Goal: Transaction & Acquisition: Purchase product/service

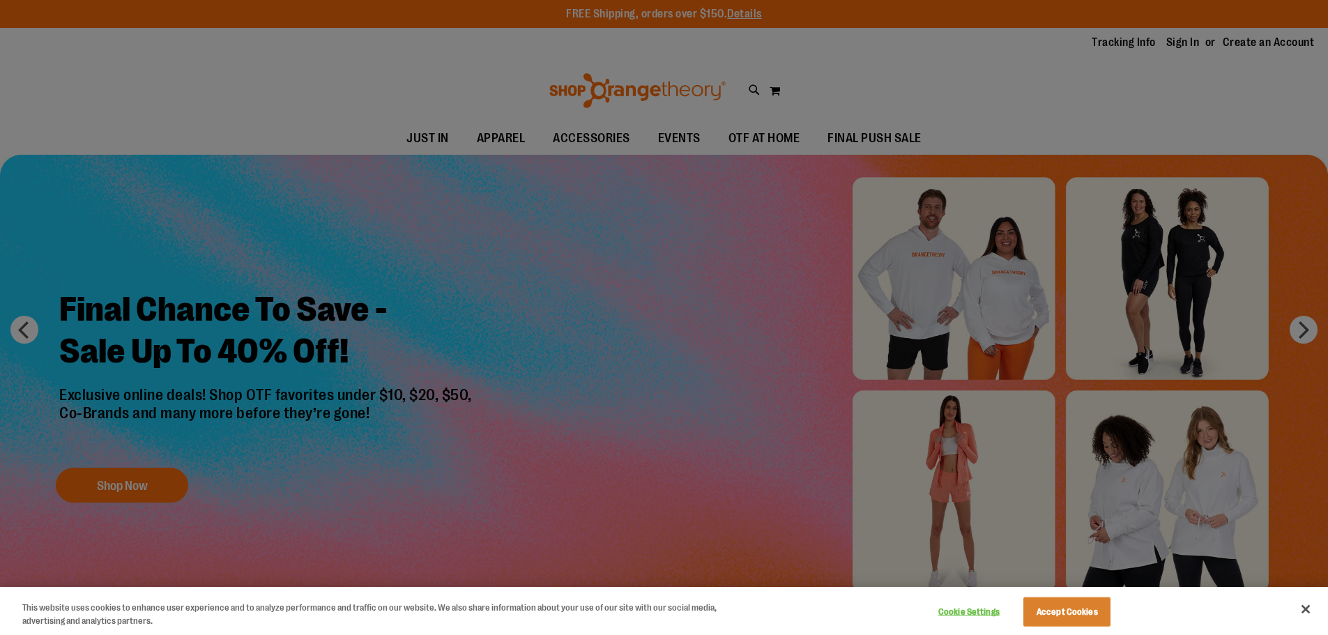
click at [517, 142] on div at bounding box center [664, 317] width 1328 height 635
click at [1058, 163] on div at bounding box center [664, 317] width 1328 height 635
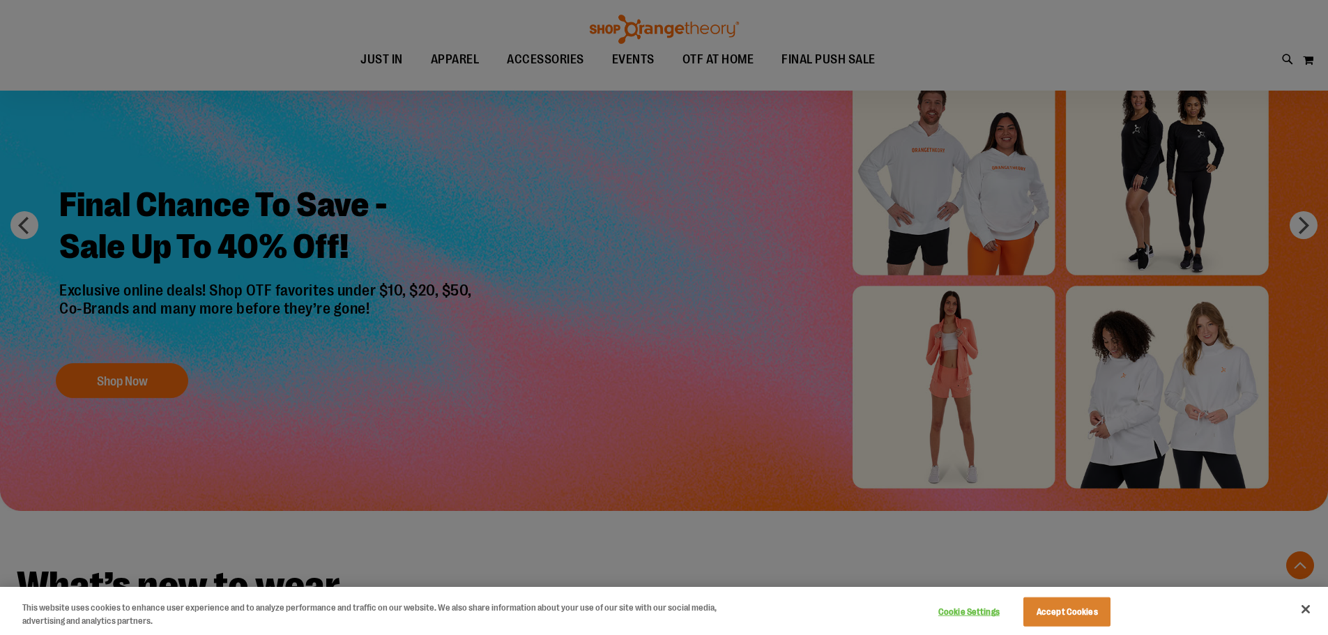
scroll to position [348, 0]
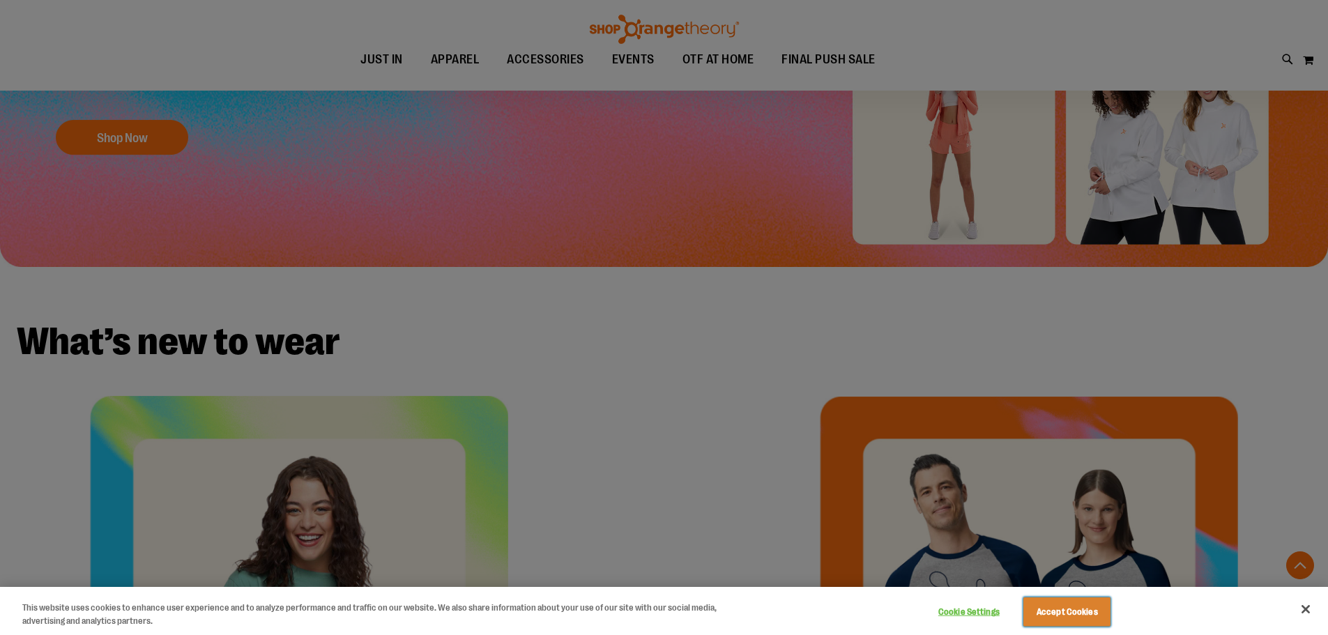
click at [1074, 604] on button "Accept Cookies" at bounding box center [1066, 611] width 87 height 29
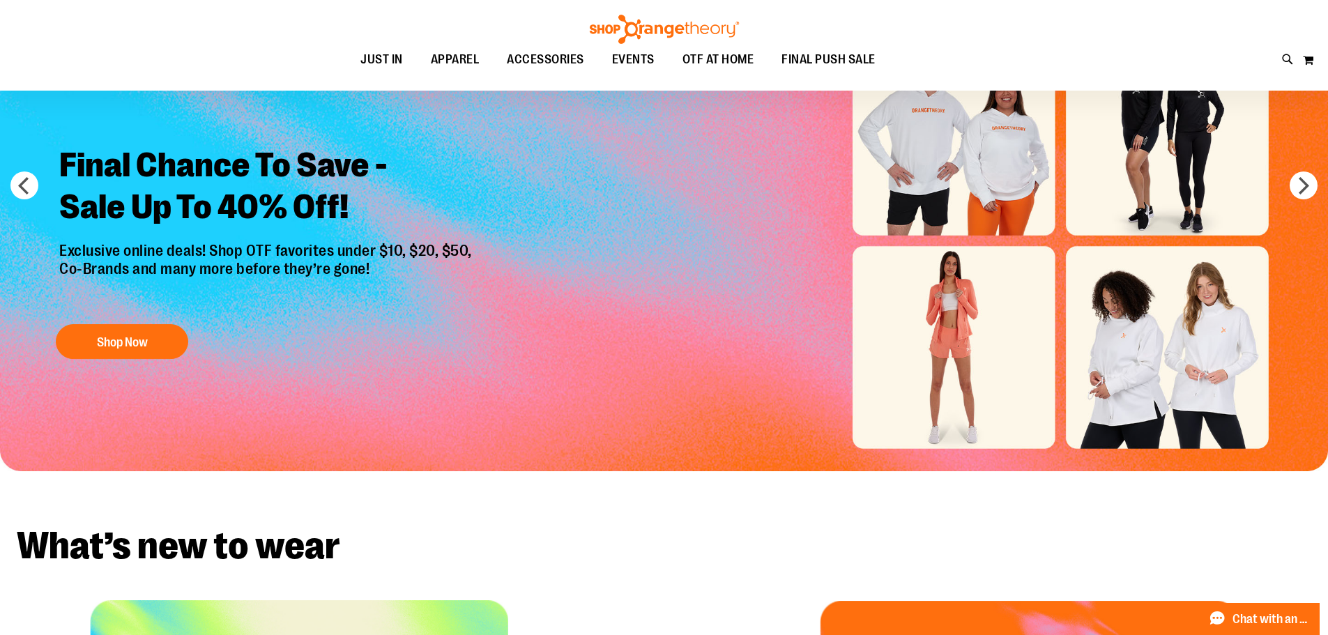
scroll to position [139, 0]
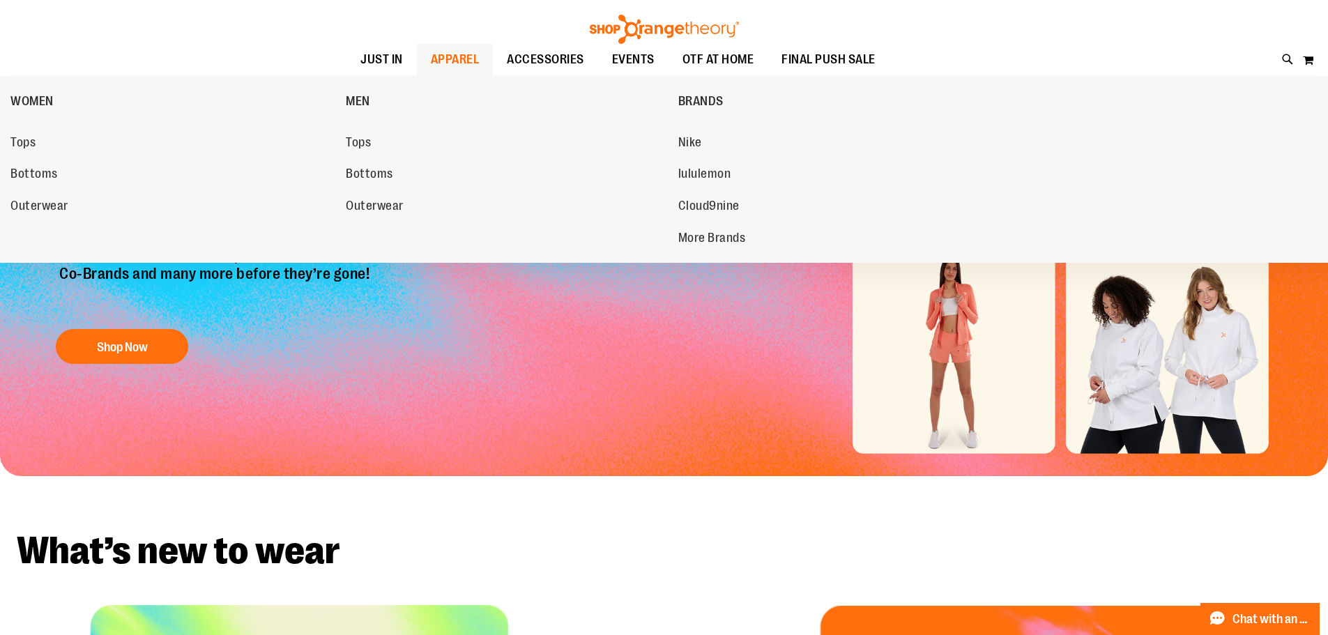
click at [479, 59] on link "APPAREL" at bounding box center [455, 60] width 77 height 32
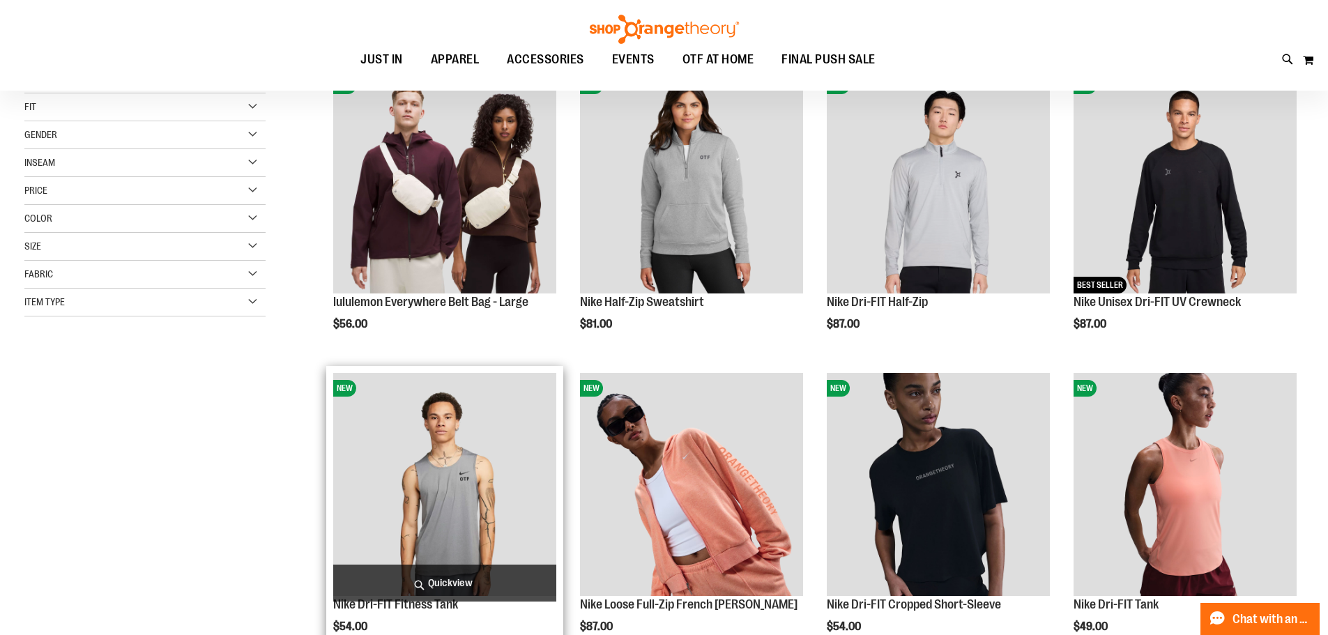
scroll to position [139, 0]
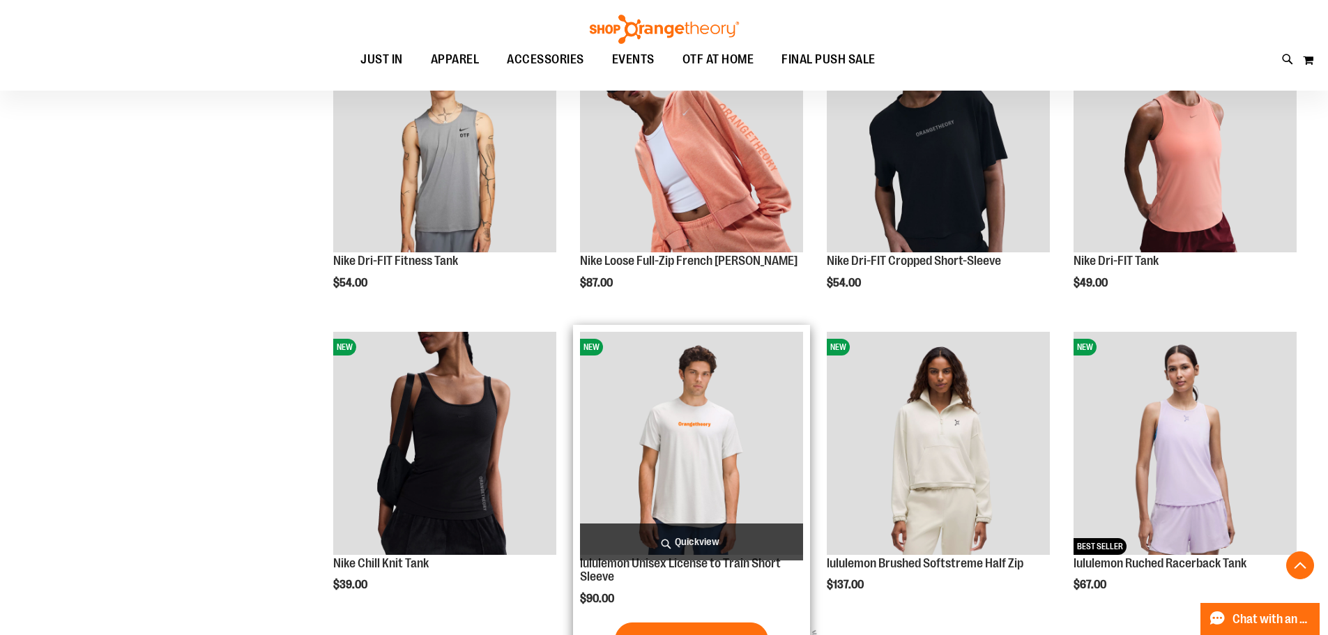
scroll to position [278, 0]
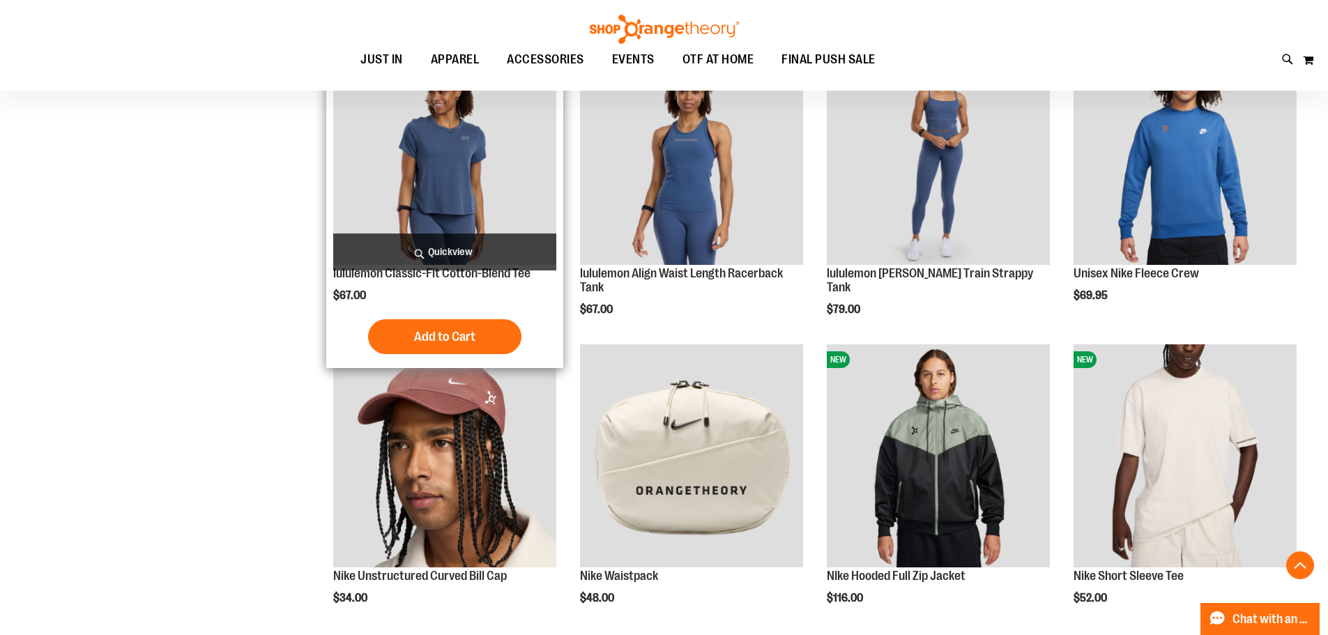
scroll to position [1811, 0]
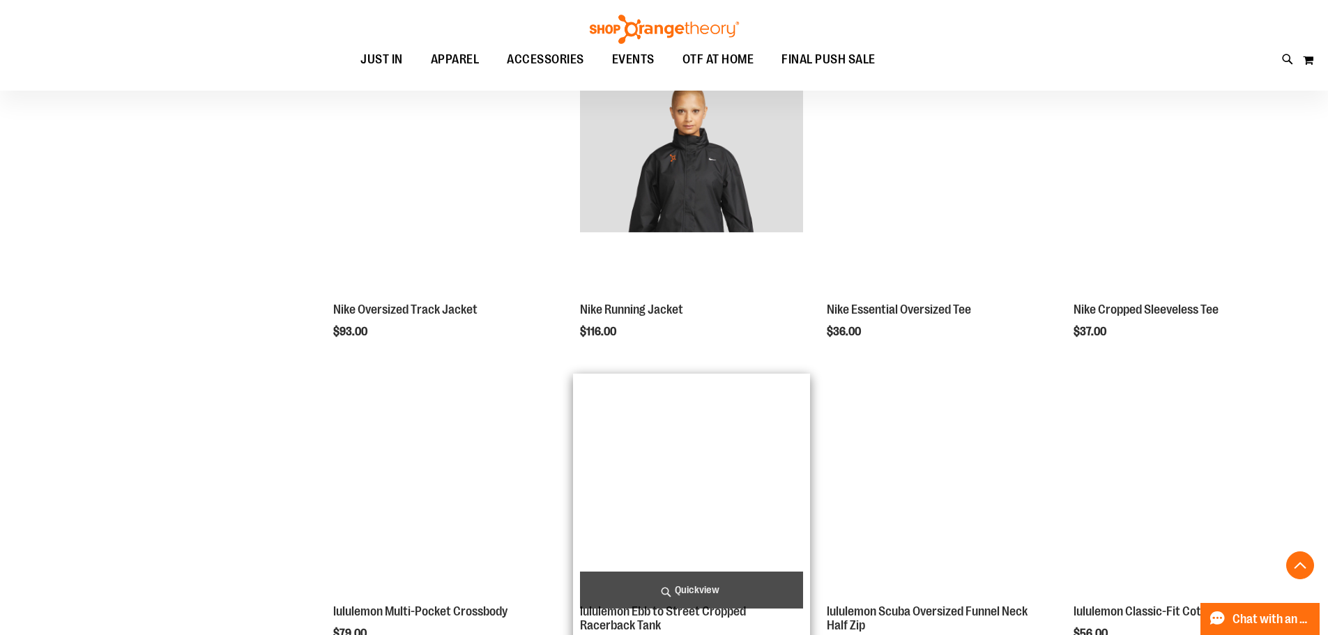
scroll to position [2193, 0]
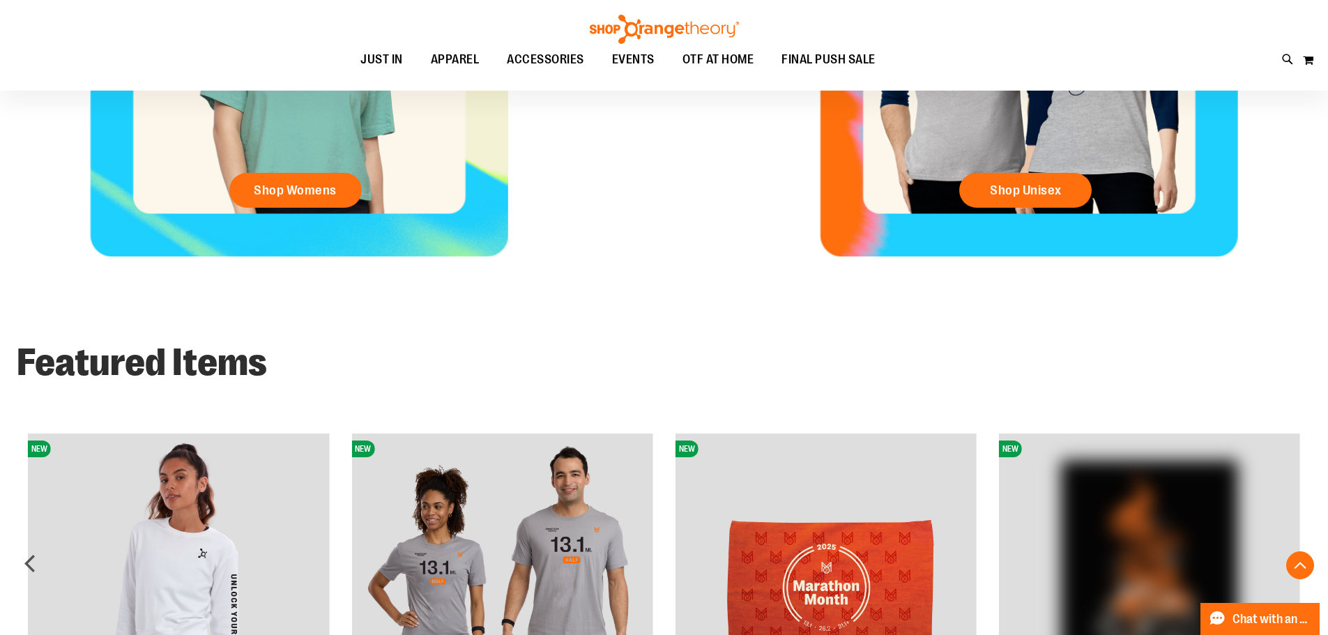
scroll to position [1184, 0]
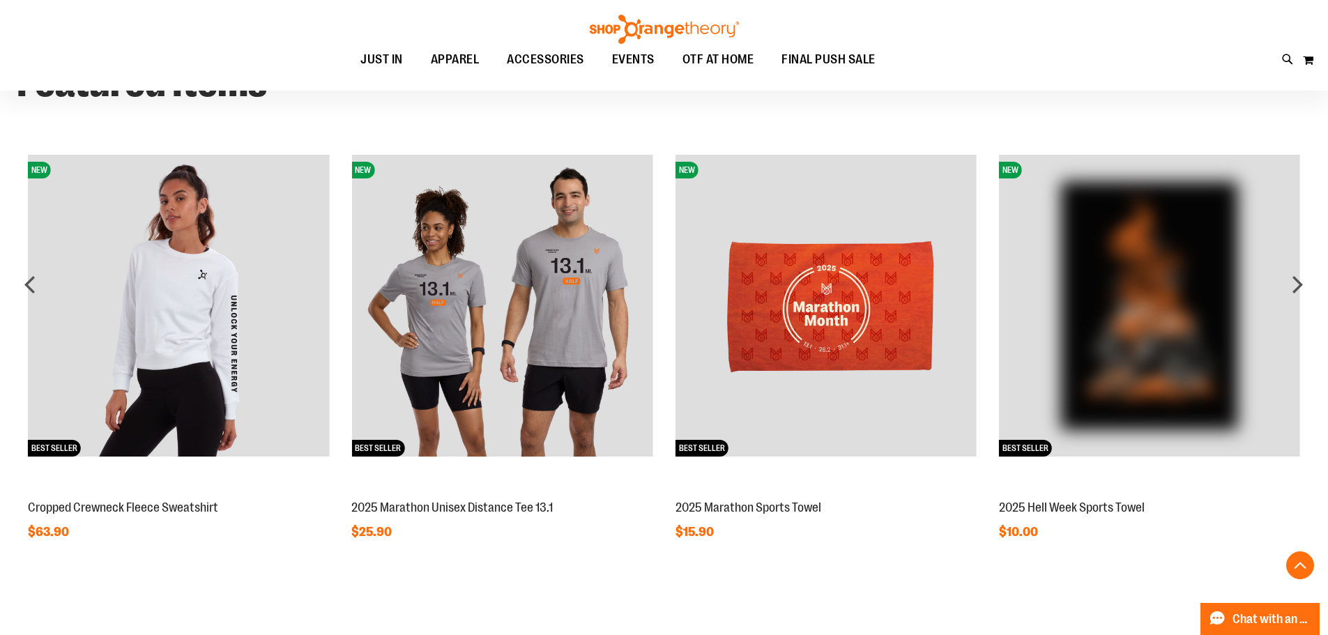
drag, startPoint x: 659, startPoint y: 250, endPoint x: 471, endPoint y: 86, distance: 249.0
click at [471, 86] on div "Toggle Nav Search Popular Suggestions Advanced Search" at bounding box center [664, 45] width 1328 height 91
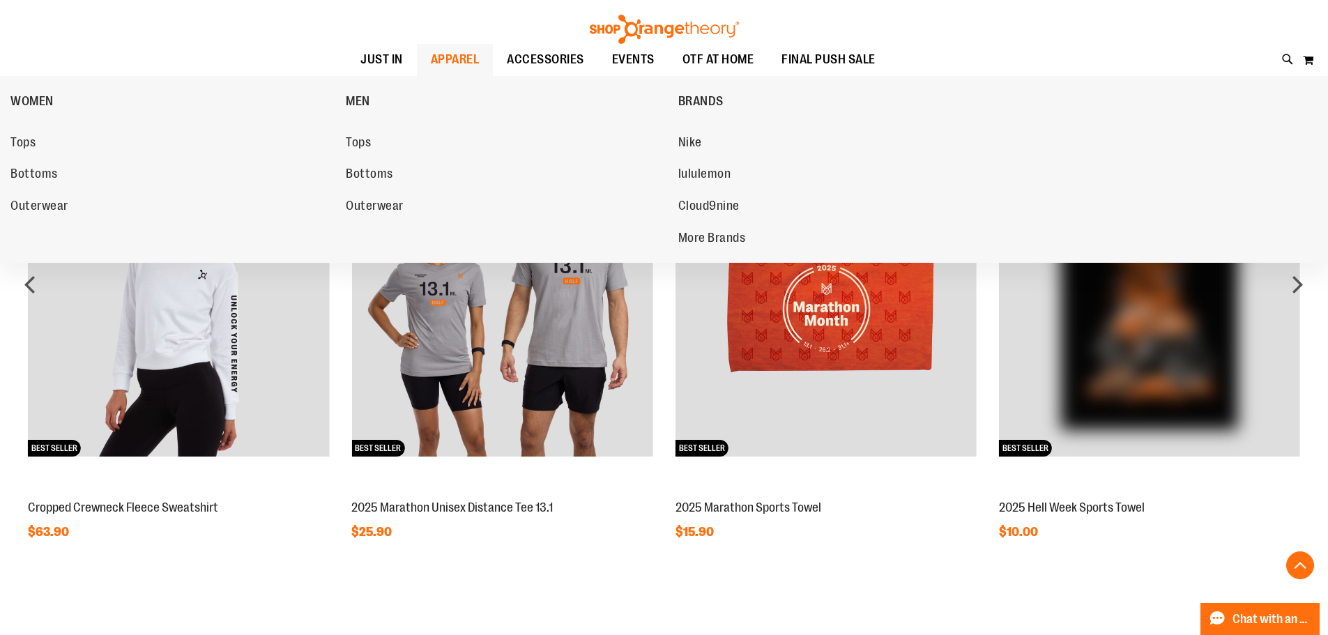
click at [484, 63] on link "APPAREL" at bounding box center [455, 60] width 77 height 32
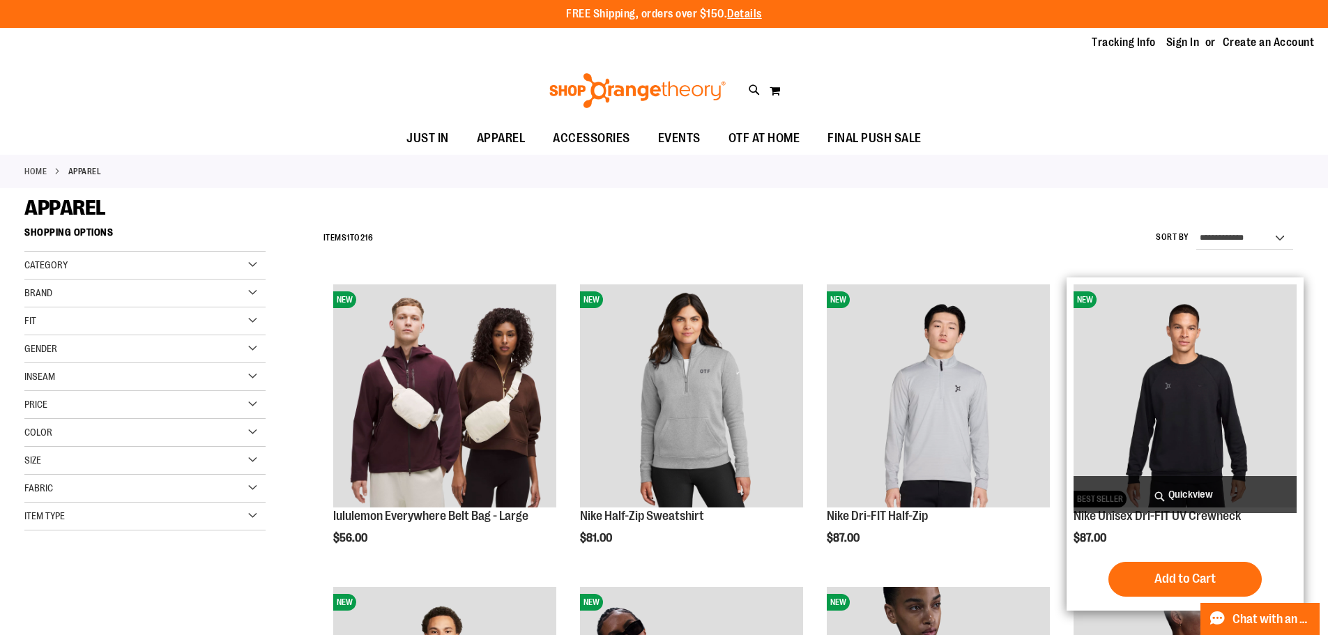
click at [1216, 420] on img "product" at bounding box center [1184, 395] width 223 height 223
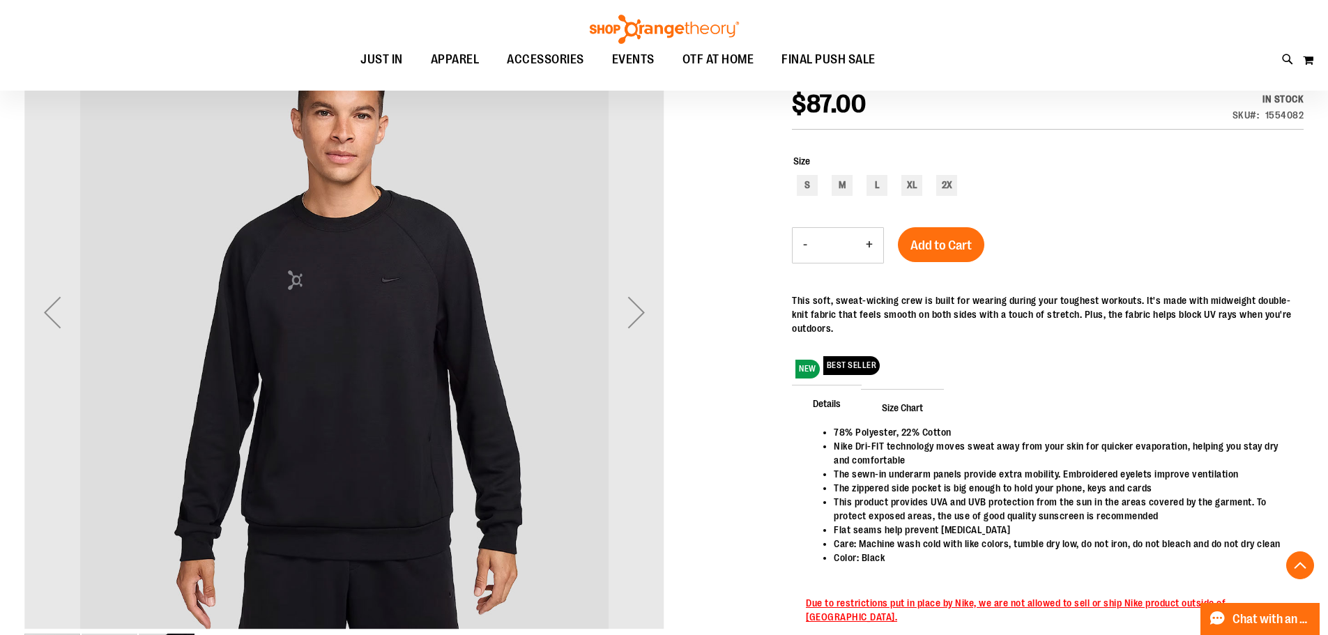
scroll to position [208, 0]
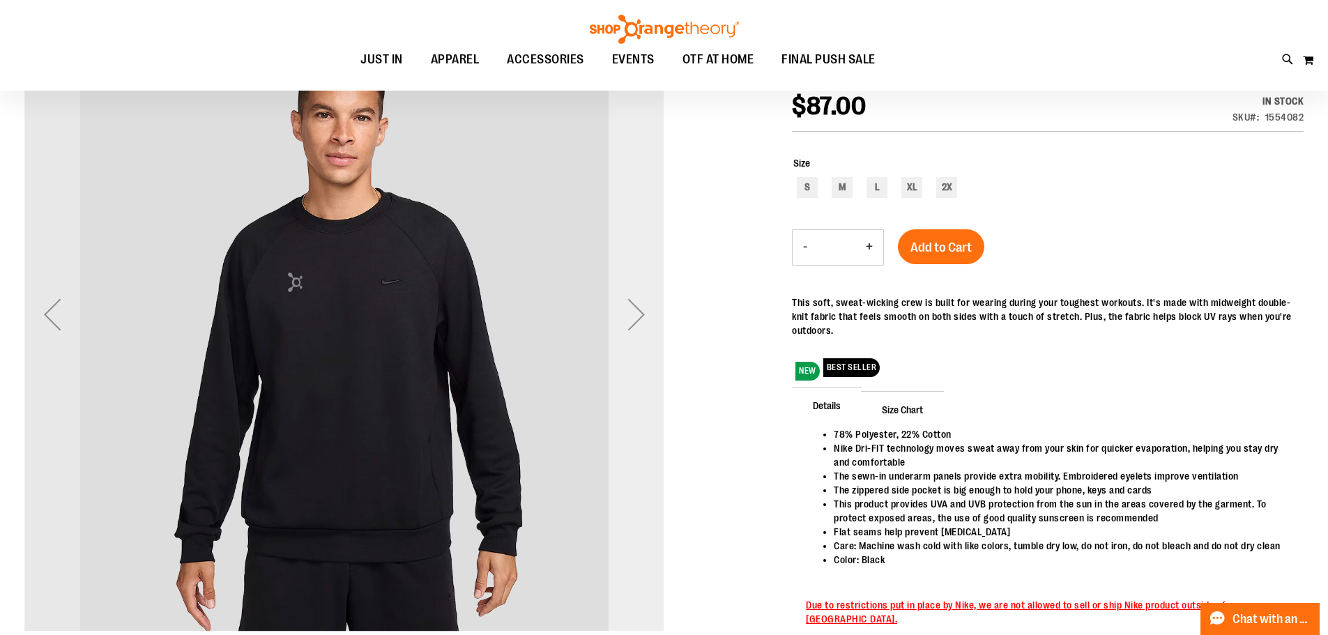
click at [654, 328] on div "Next" at bounding box center [636, 314] width 56 height 56
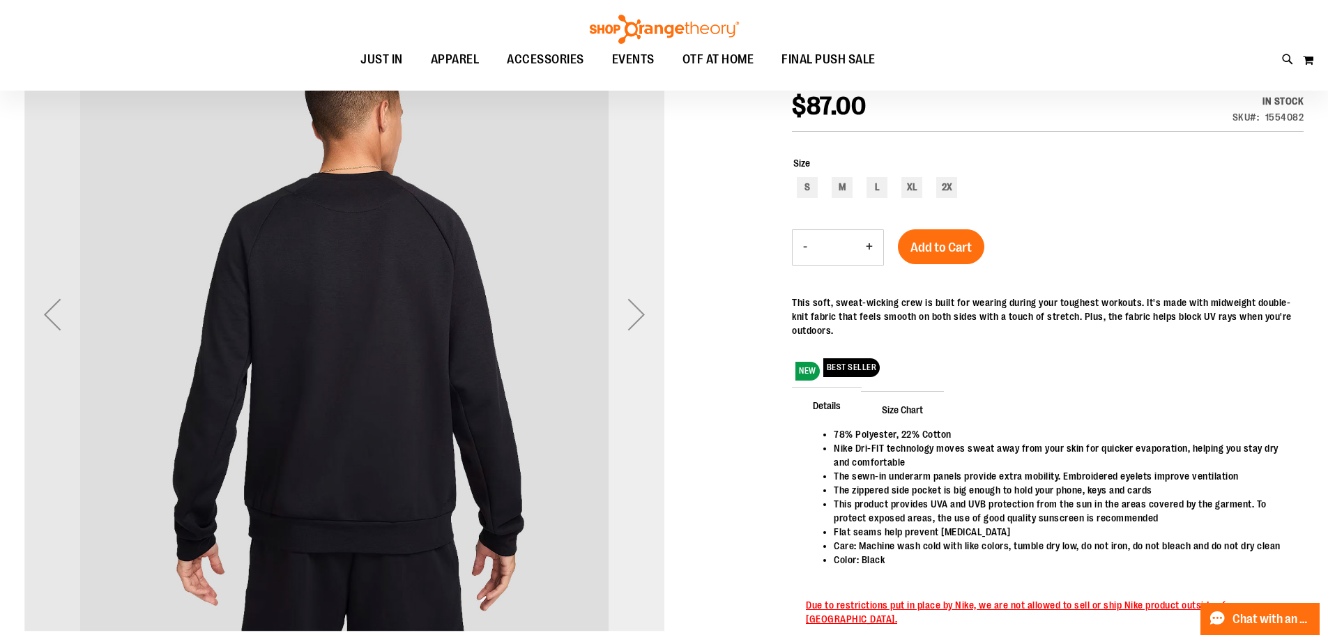
click at [624, 328] on div "Next" at bounding box center [636, 314] width 56 height 56
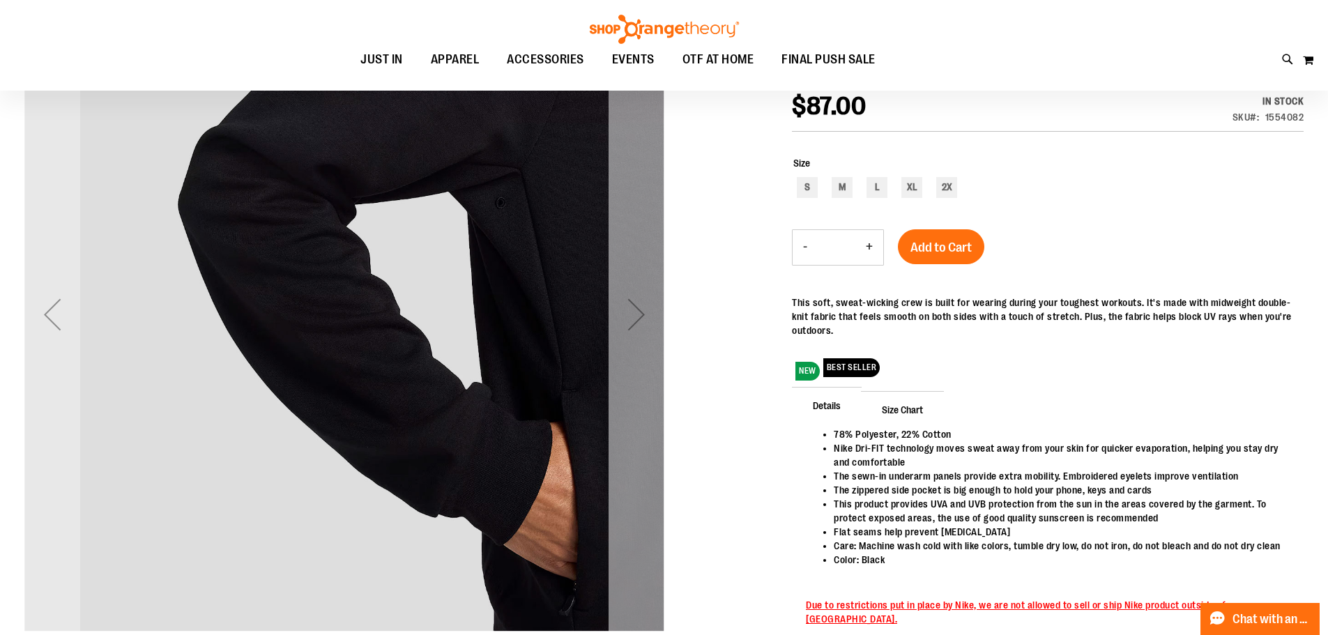
click at [660, 310] on div "Next" at bounding box center [636, 314] width 56 height 56
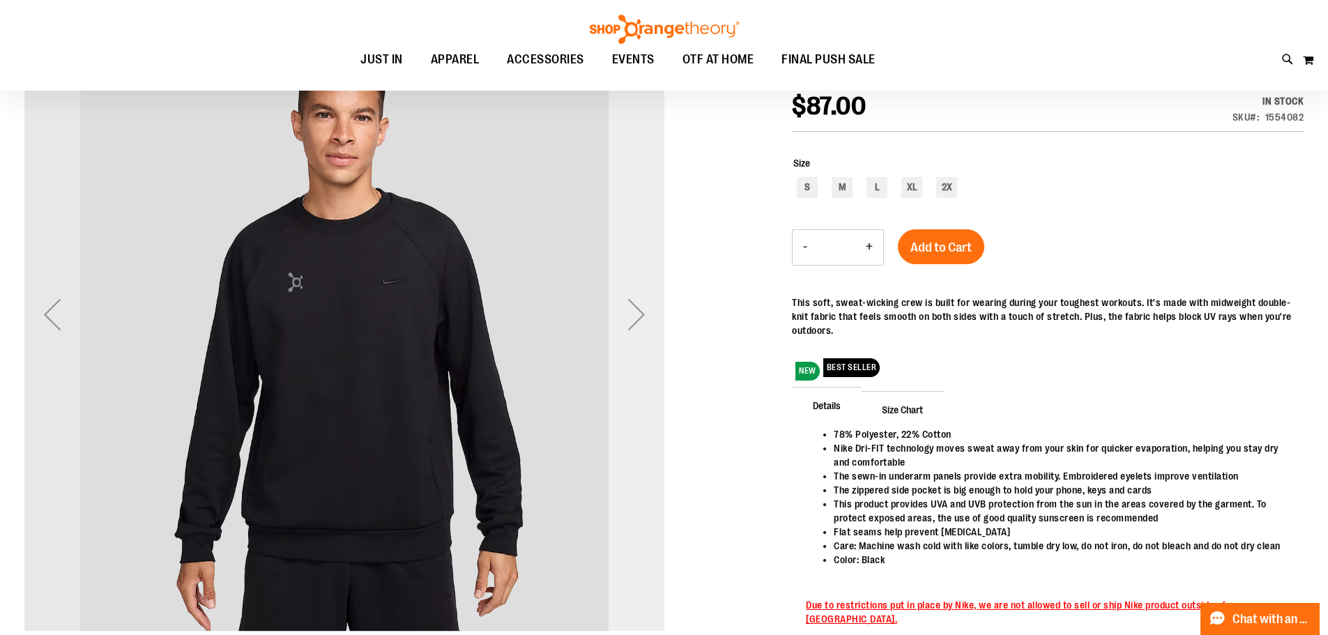
click at [634, 304] on div "Next" at bounding box center [636, 314] width 56 height 56
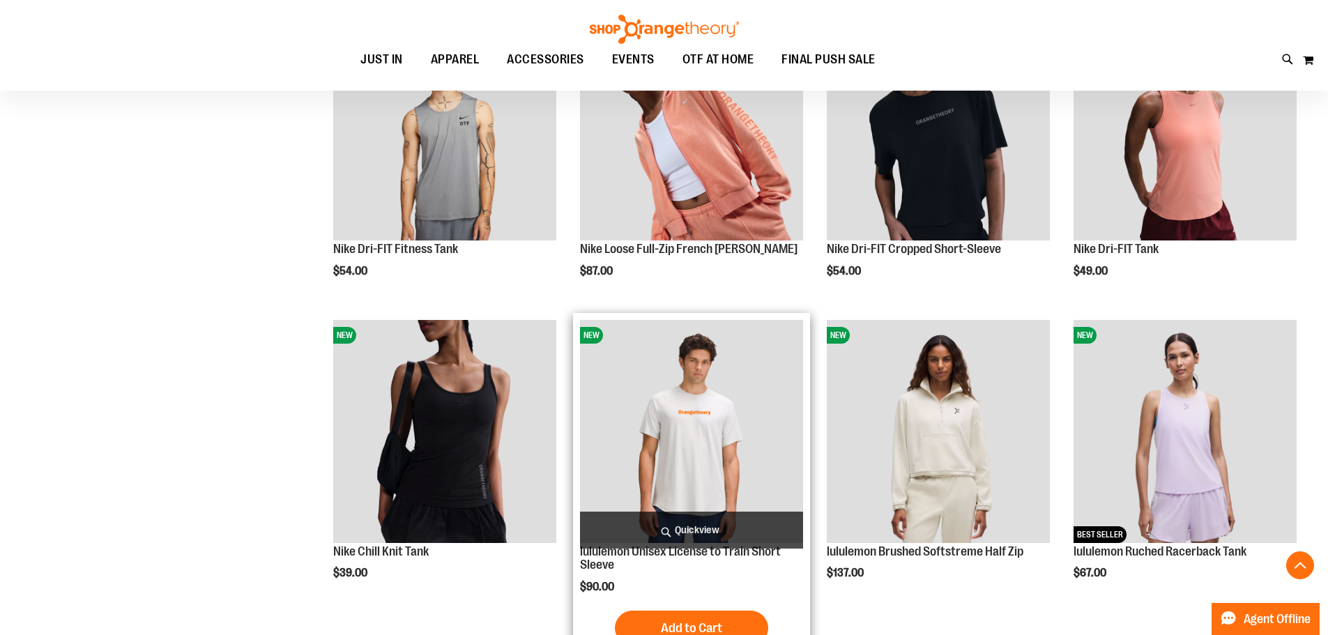
scroll to position [612, 0]
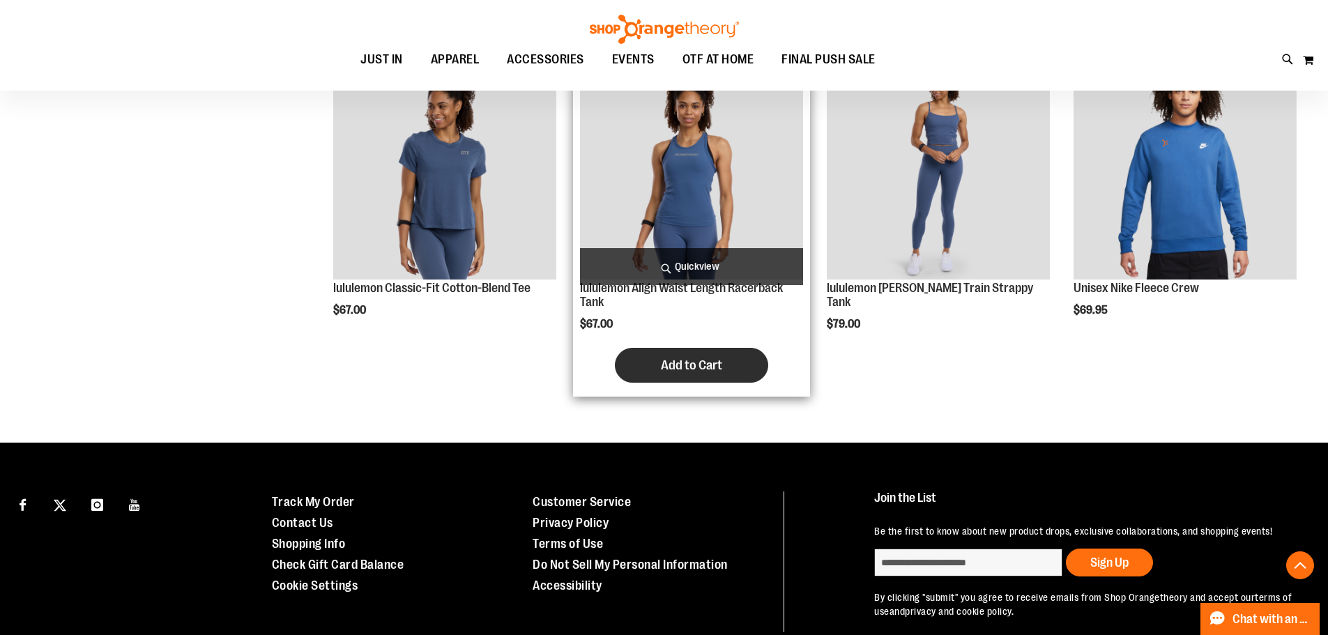
scroll to position [1657, 0]
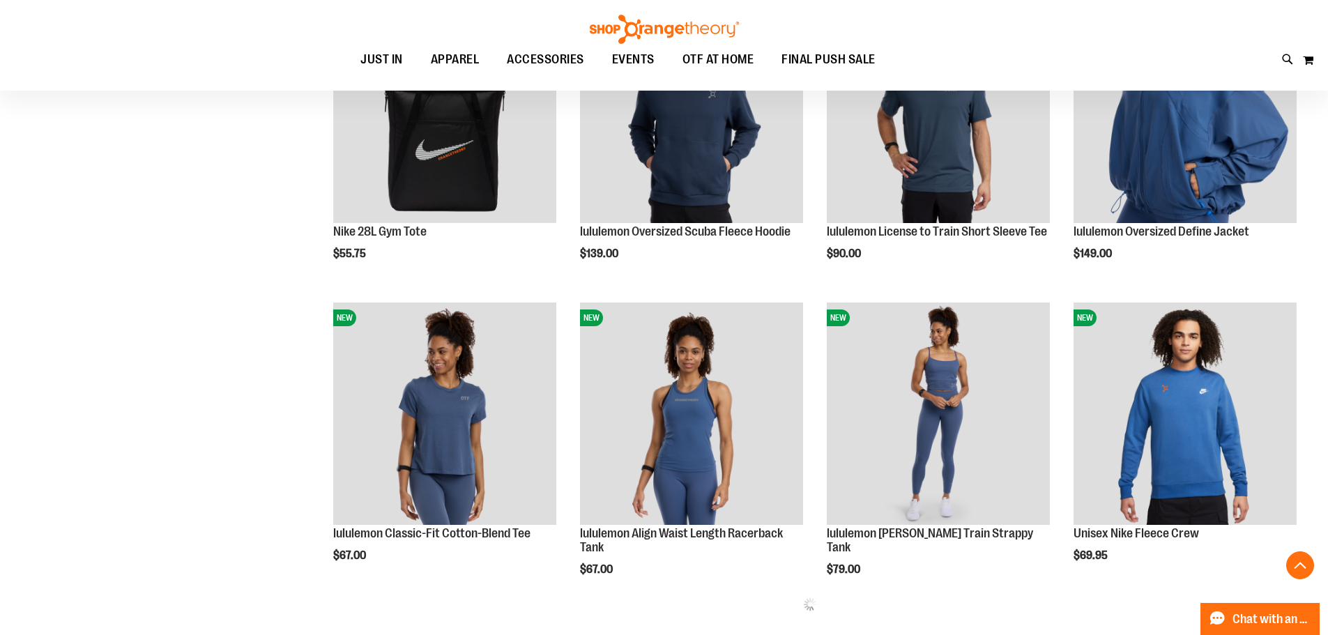
scroll to position [1448, 0]
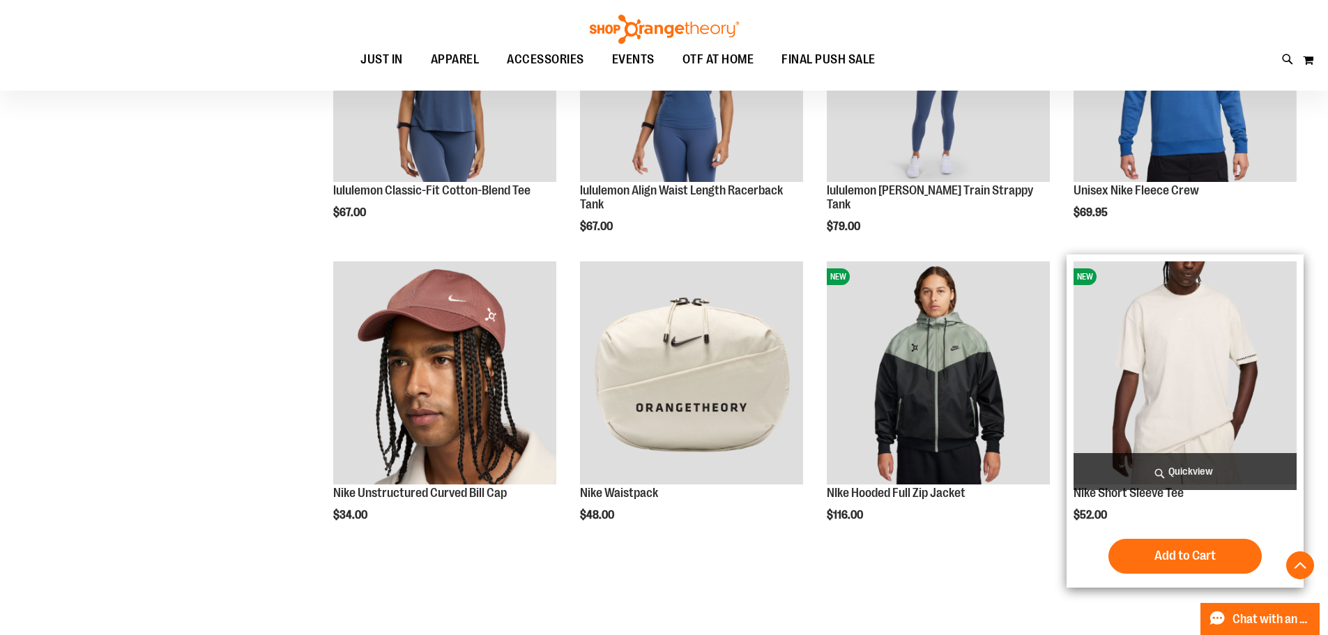
scroll to position [1657, 0]
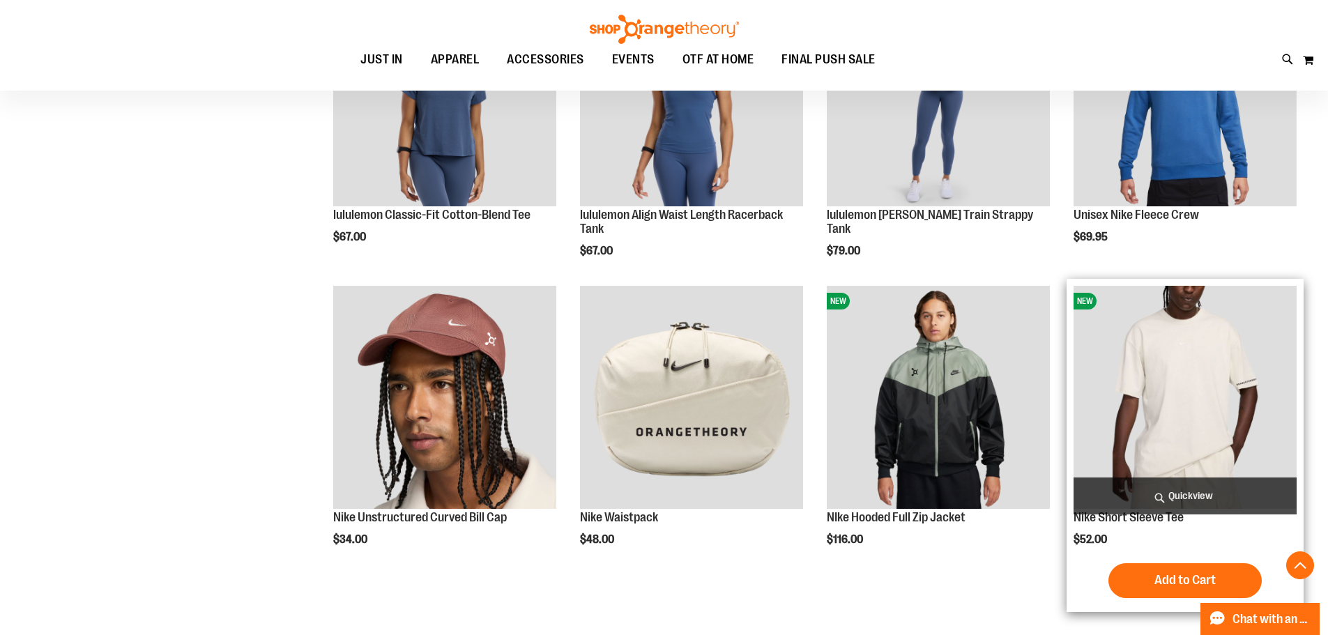
click at [1190, 332] on img "product" at bounding box center [1184, 397] width 223 height 223
click at [1185, 375] on img "product" at bounding box center [1184, 397] width 223 height 223
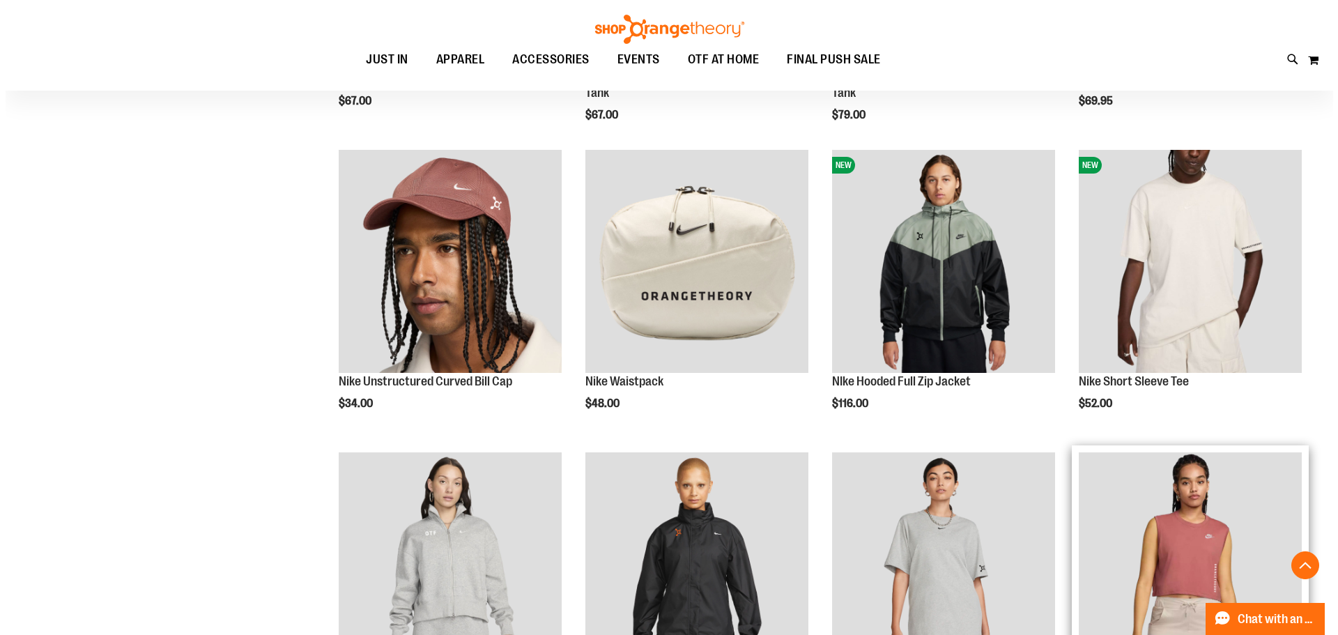
scroll to position [1936, 0]
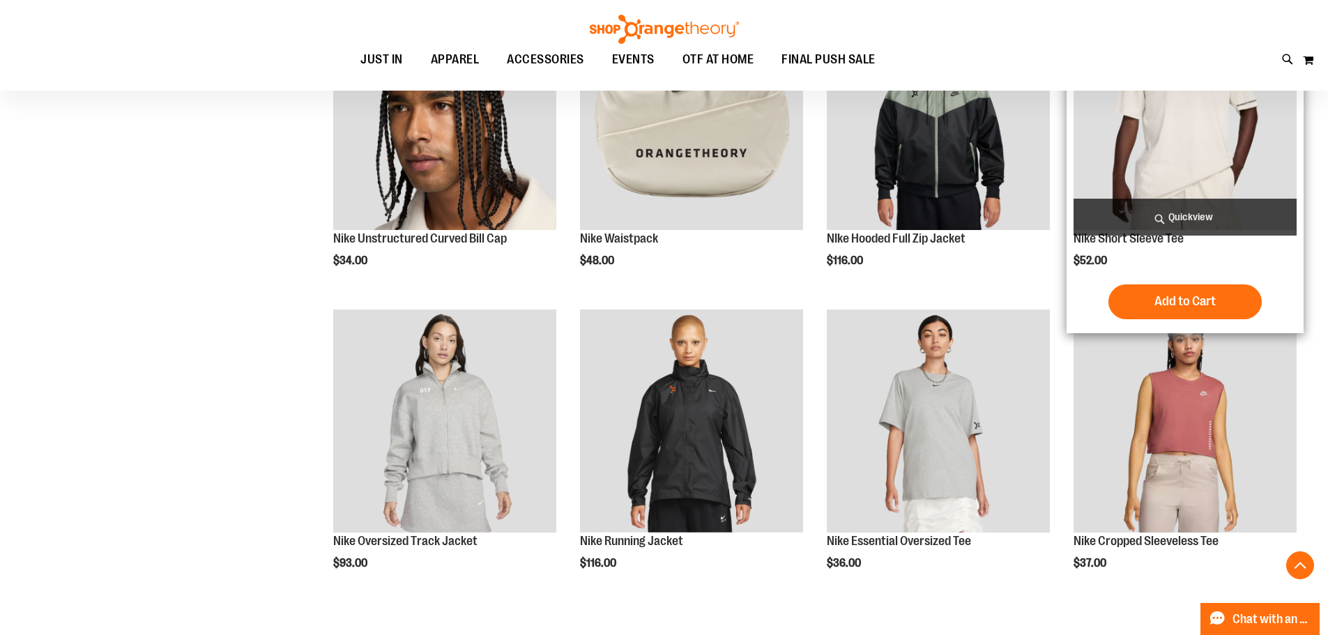
click at [1103, 235] on span "Quickview" at bounding box center [1184, 217] width 223 height 37
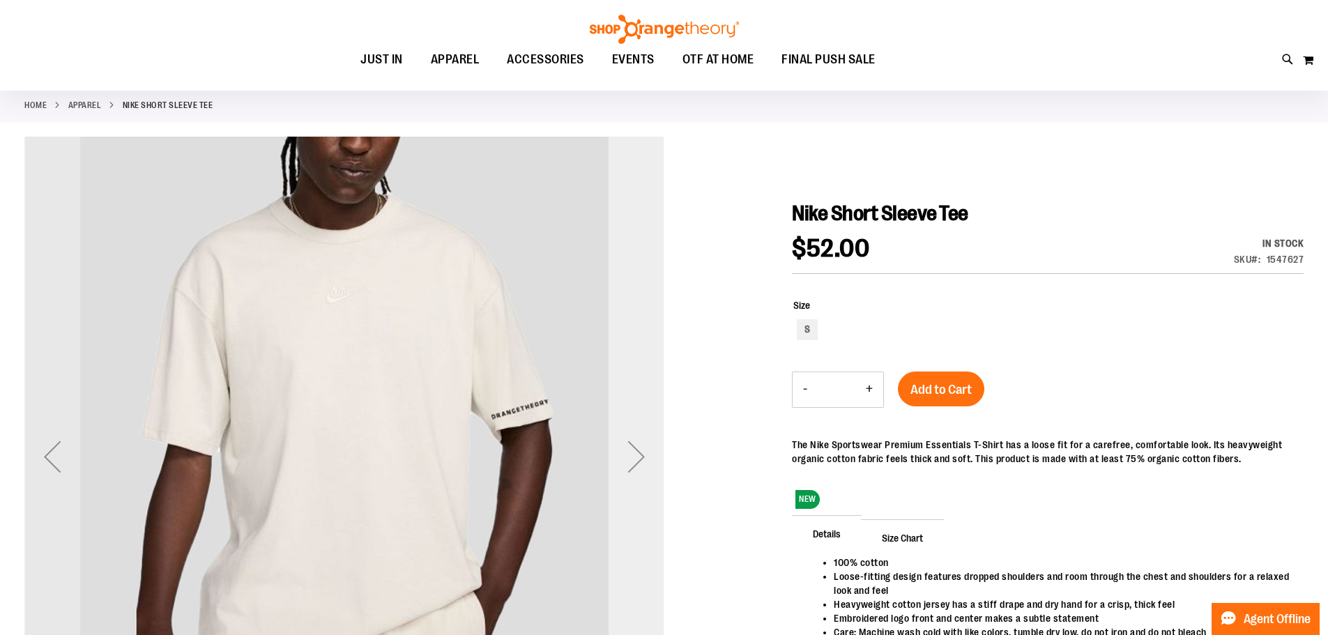
scroll to position [139, 0]
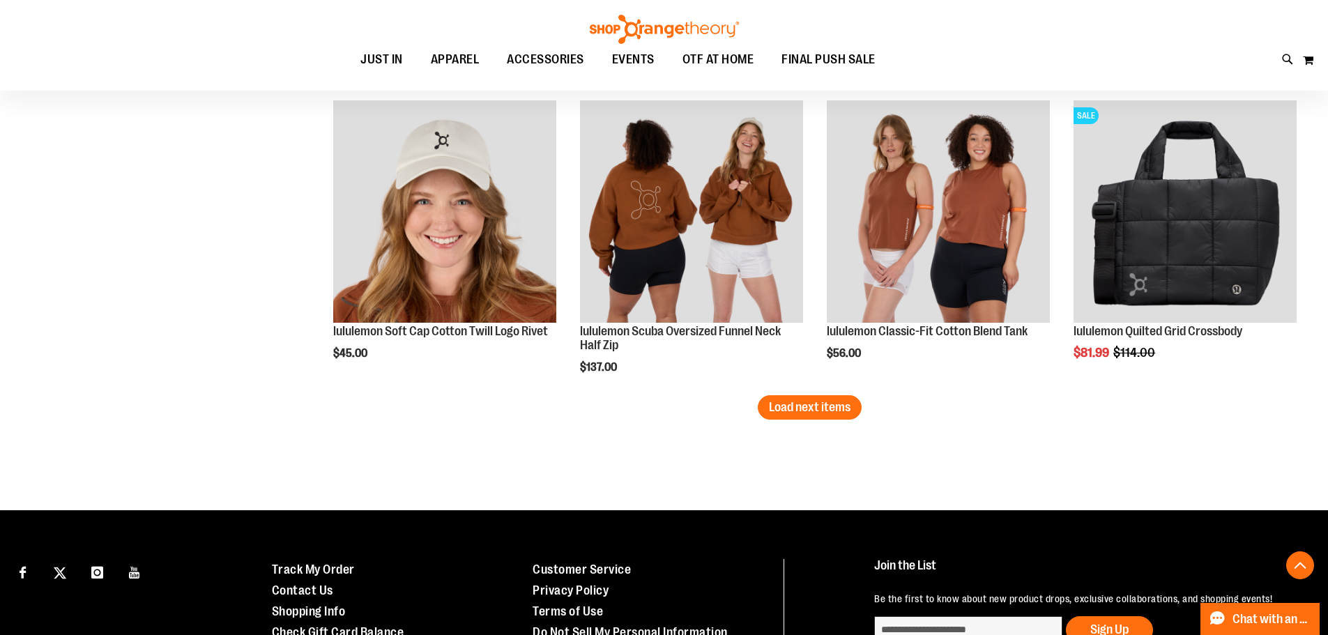
scroll to position [2551, 0]
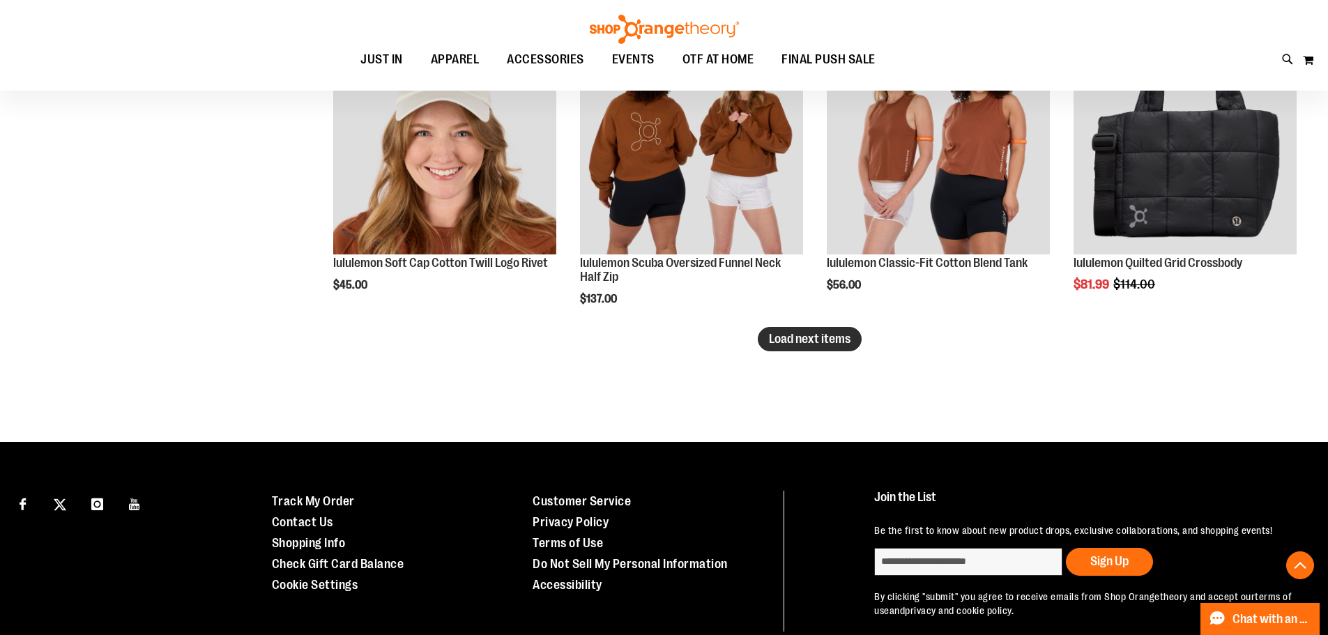
click at [841, 340] on span "Load next items" at bounding box center [810, 339] width 82 height 14
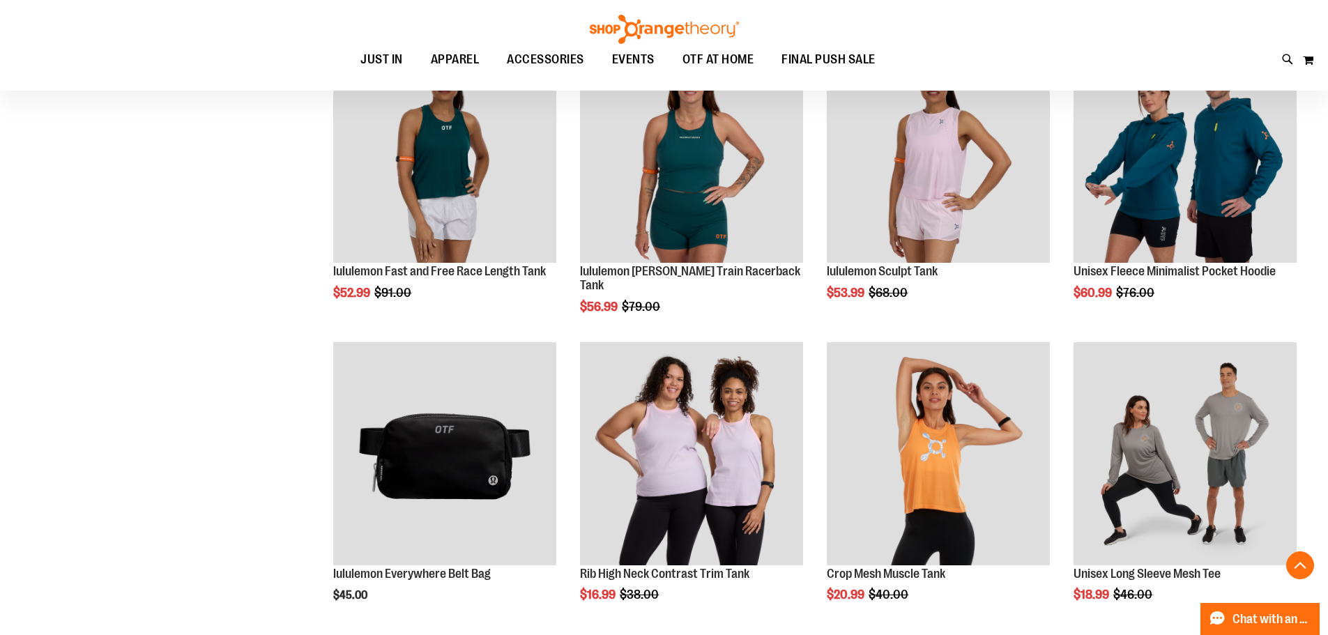
scroll to position [2900, 0]
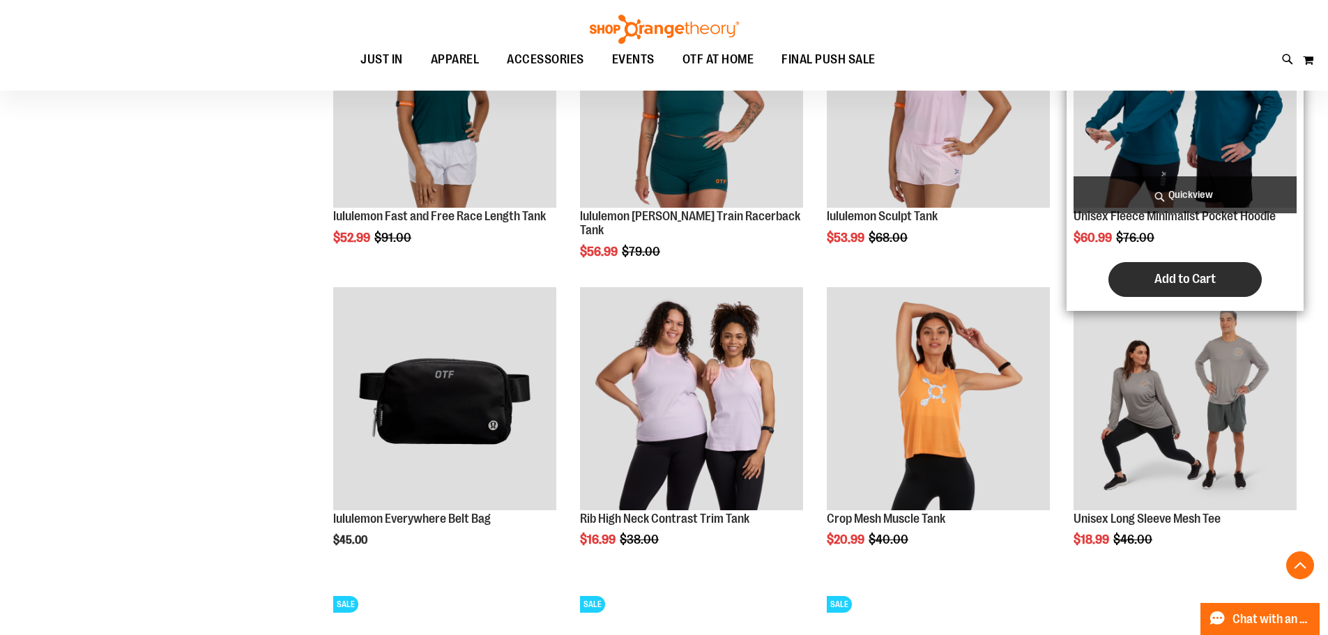
drag, startPoint x: 746, startPoint y: 239, endPoint x: 1241, endPoint y: 276, distance: 496.2
click at [1241, 276] on div "Unisex Fleece Minimalist Pocket Hoodie $60.99 Regular Price $76.00 [GEOGRAPHIC_…" at bounding box center [1184, 144] width 237 height 333
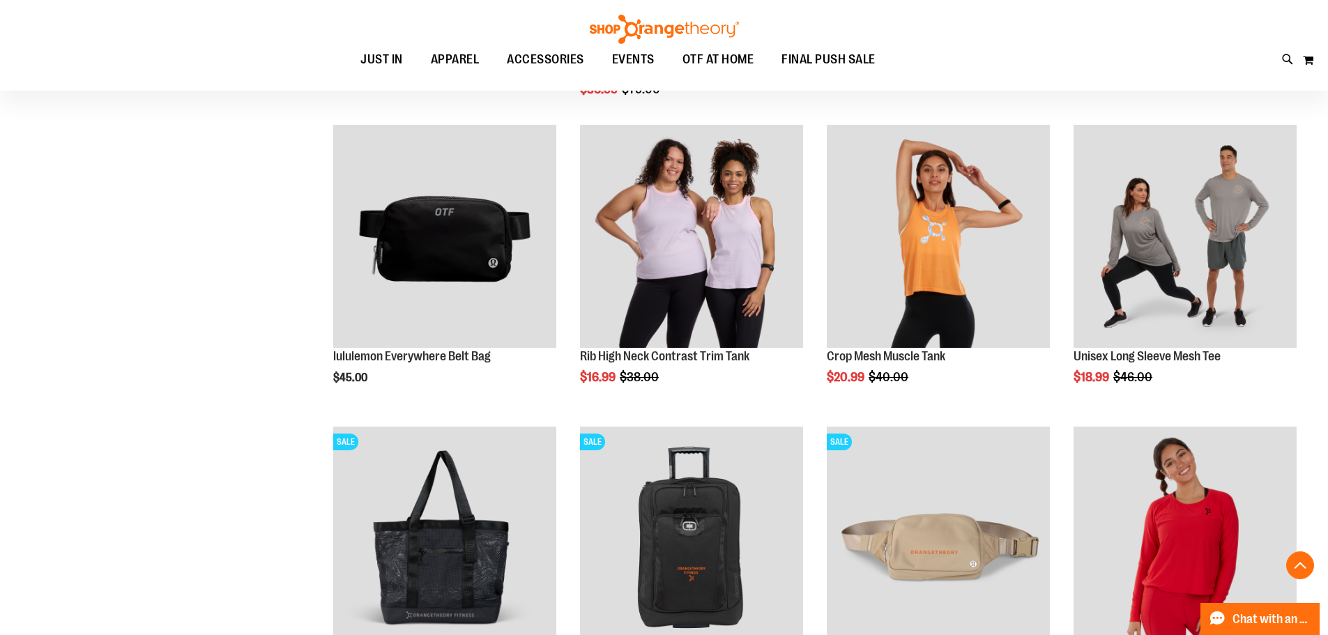
scroll to position [3249, 0]
